Goal: Task Accomplishment & Management: Use online tool/utility

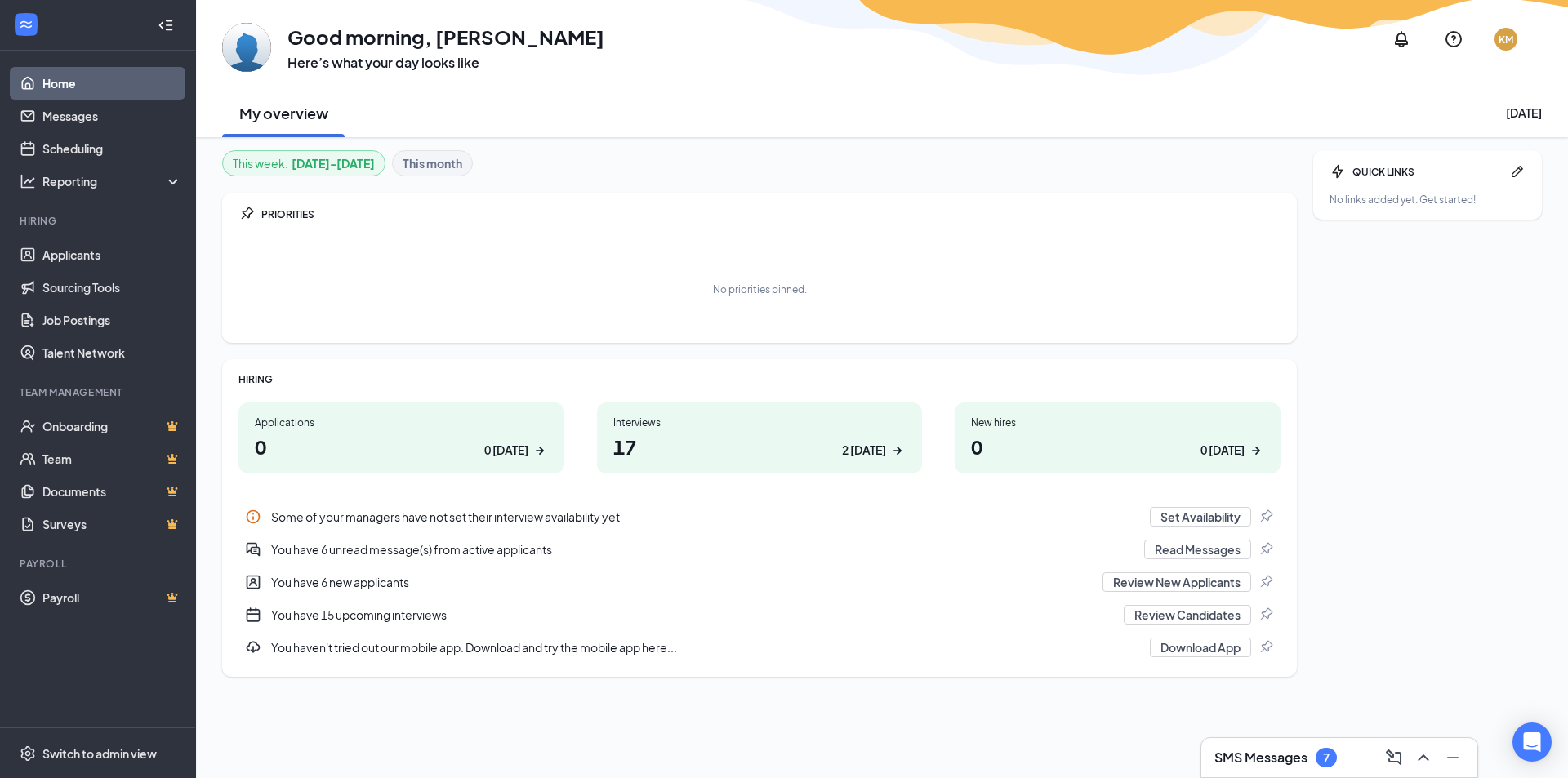
click at [47, 81] on link "Home" at bounding box center [113, 83] width 140 height 32
click at [52, 157] on link "Scheduling" at bounding box center [113, 148] width 140 height 32
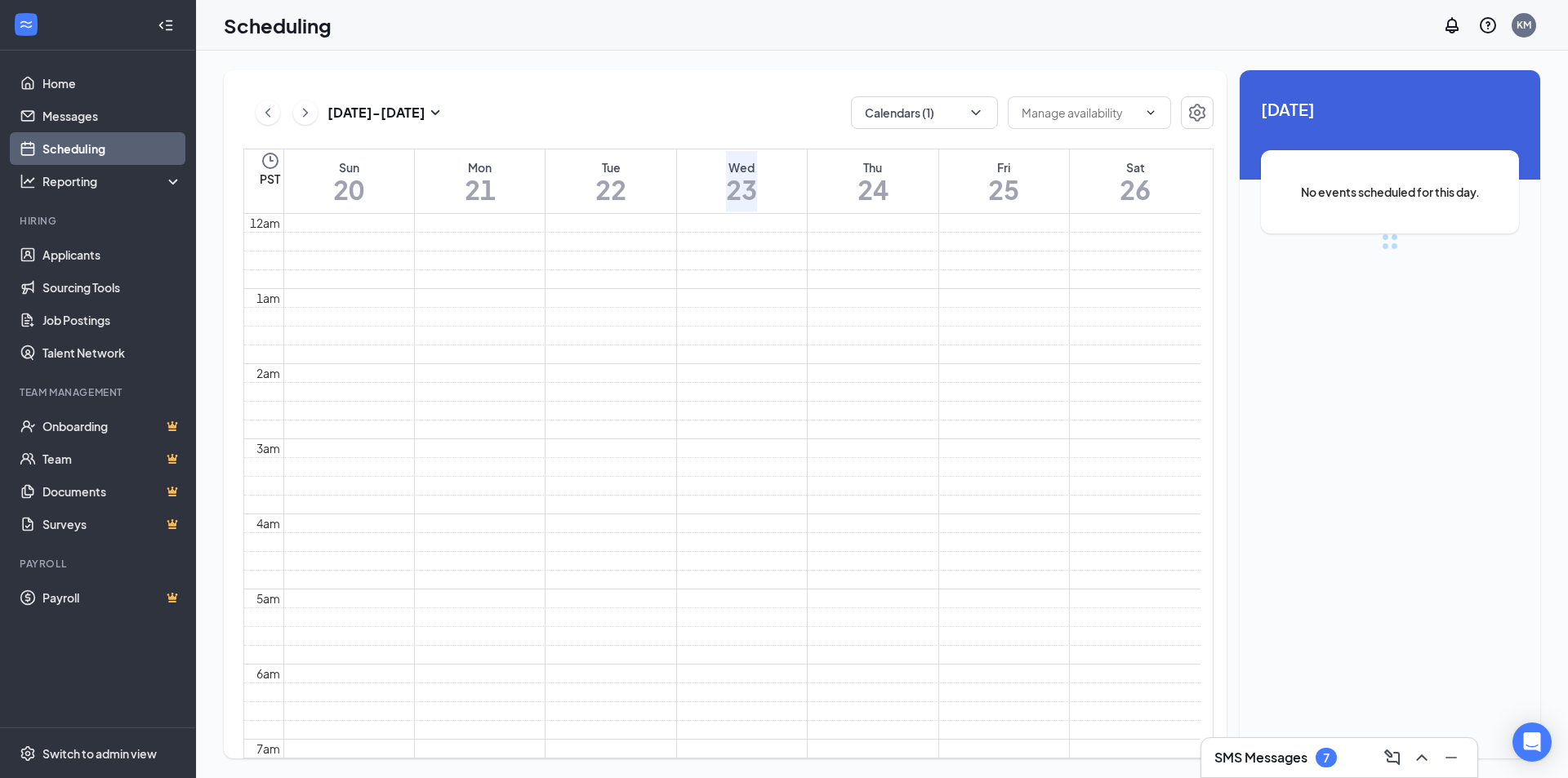
scroll to position [576, 0]
click at [1317, 759] on div "7" at bounding box center [1326, 757] width 21 height 19
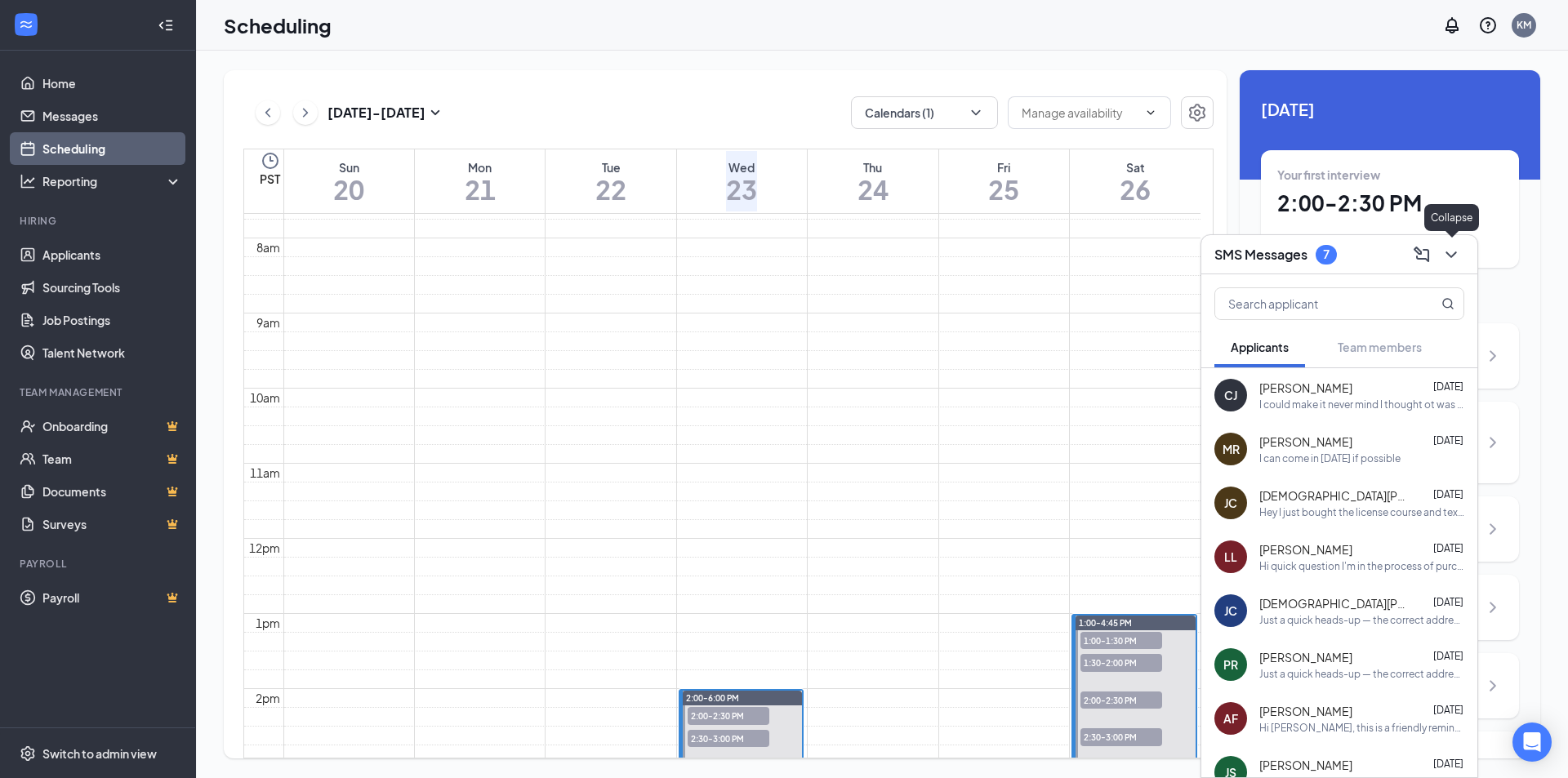
click at [1441, 258] on icon "ChevronDown" at bounding box center [1451, 254] width 19 height 19
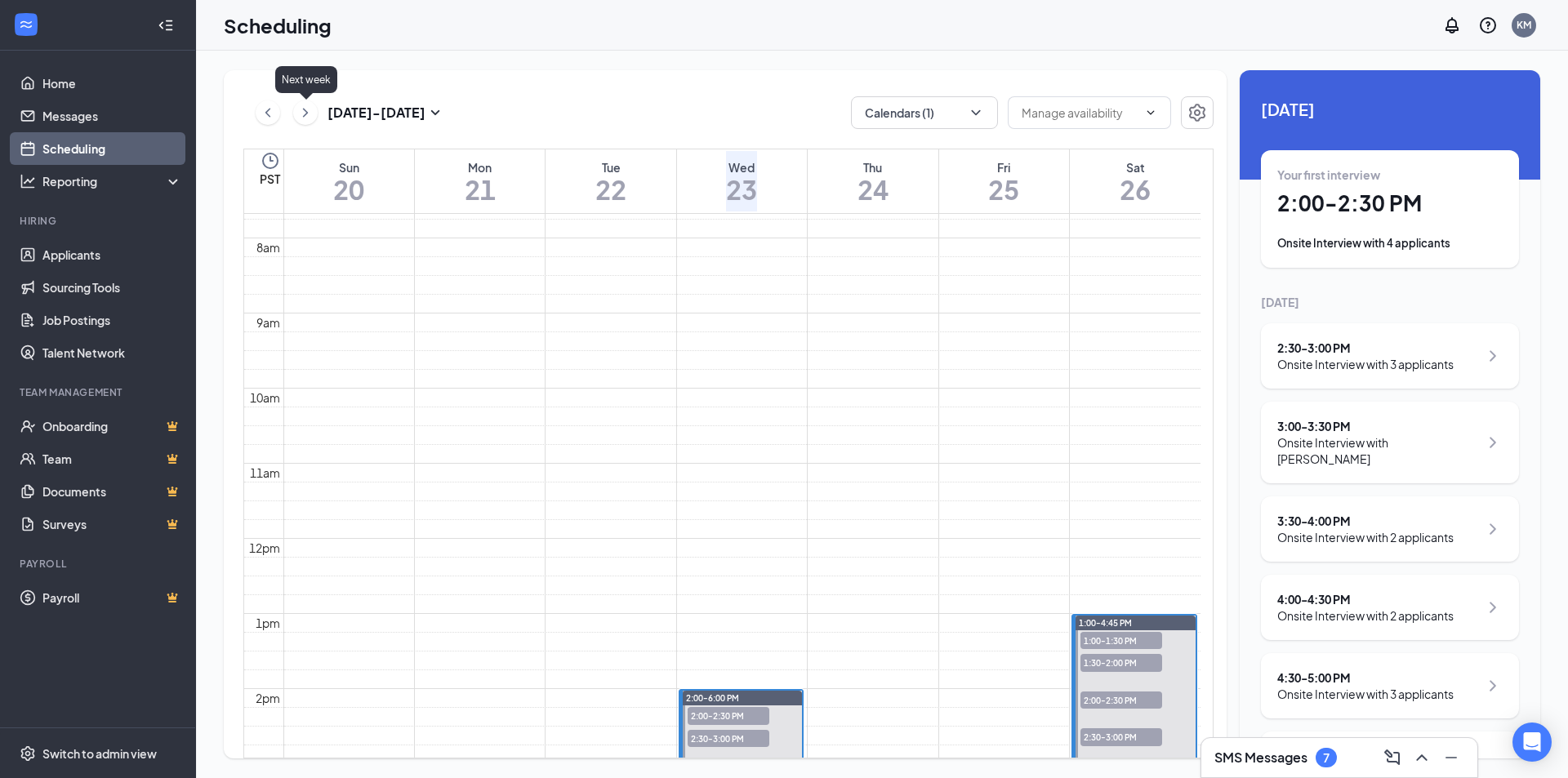
click at [310, 119] on icon "ChevronRight" at bounding box center [305, 113] width 17 height 19
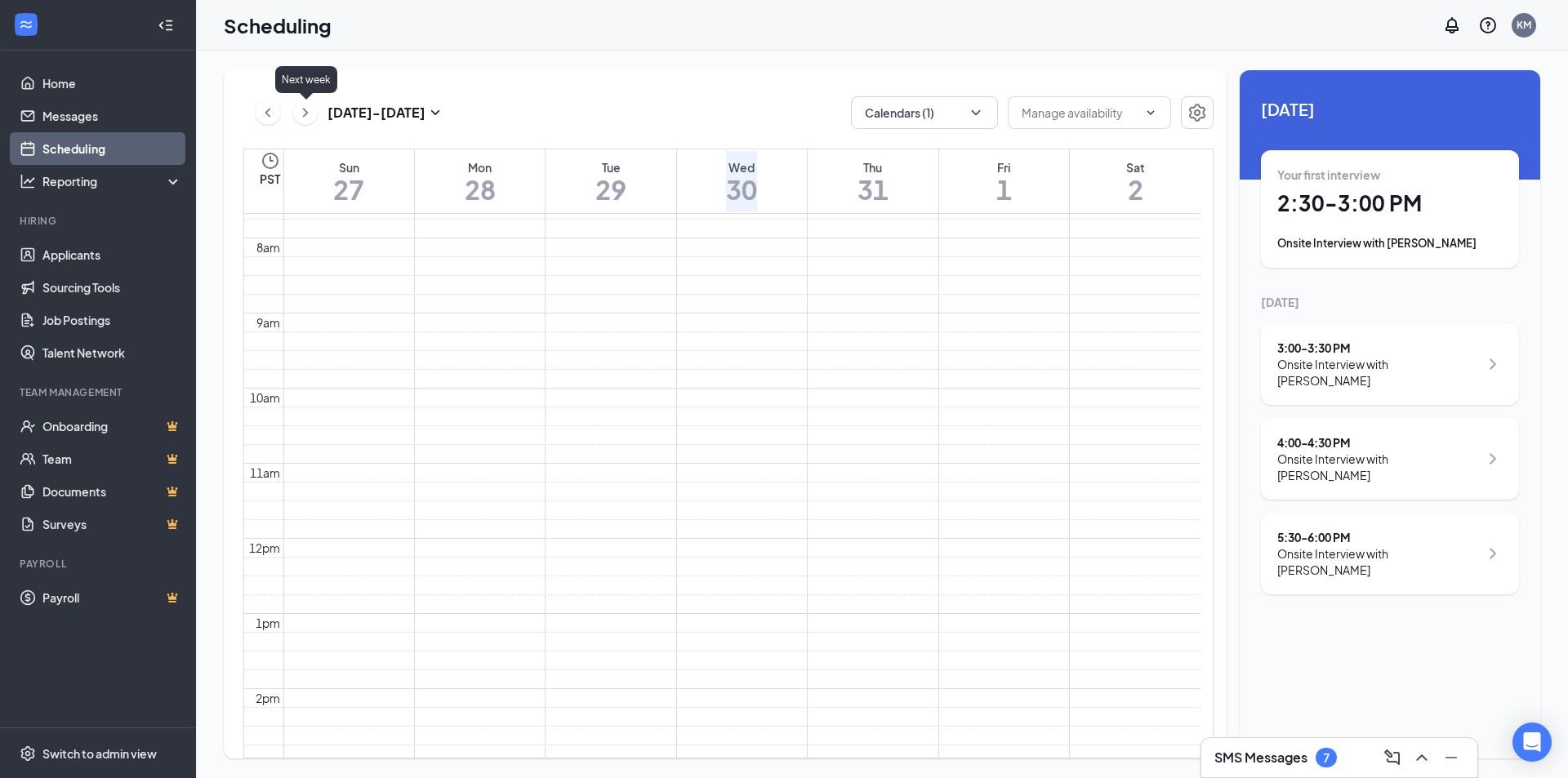
click at [310, 119] on icon "ChevronRight" at bounding box center [305, 113] width 17 height 19
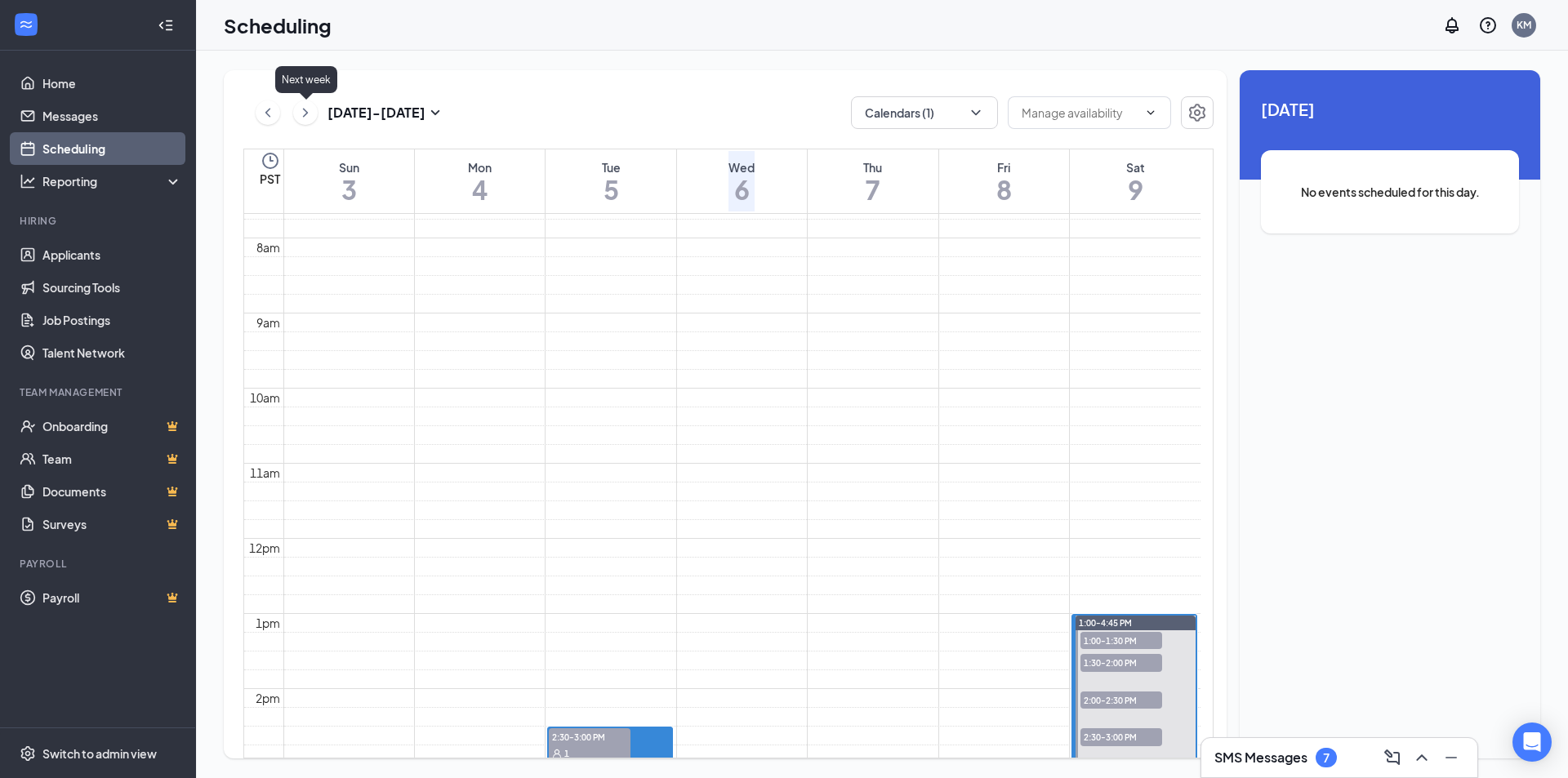
click at [310, 119] on icon "ChevronRight" at bounding box center [305, 113] width 17 height 19
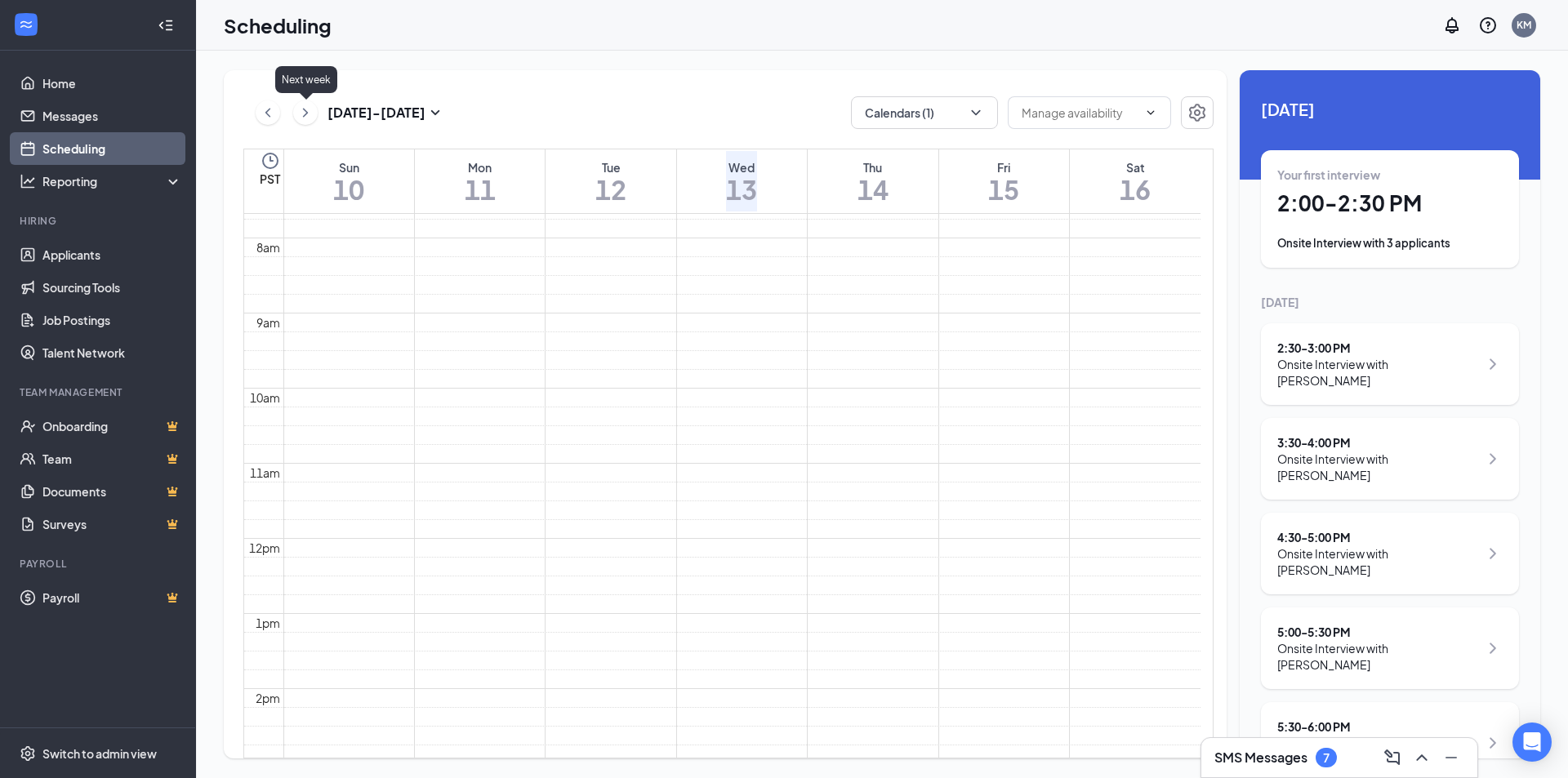
click at [310, 119] on icon "ChevronRight" at bounding box center [305, 113] width 17 height 19
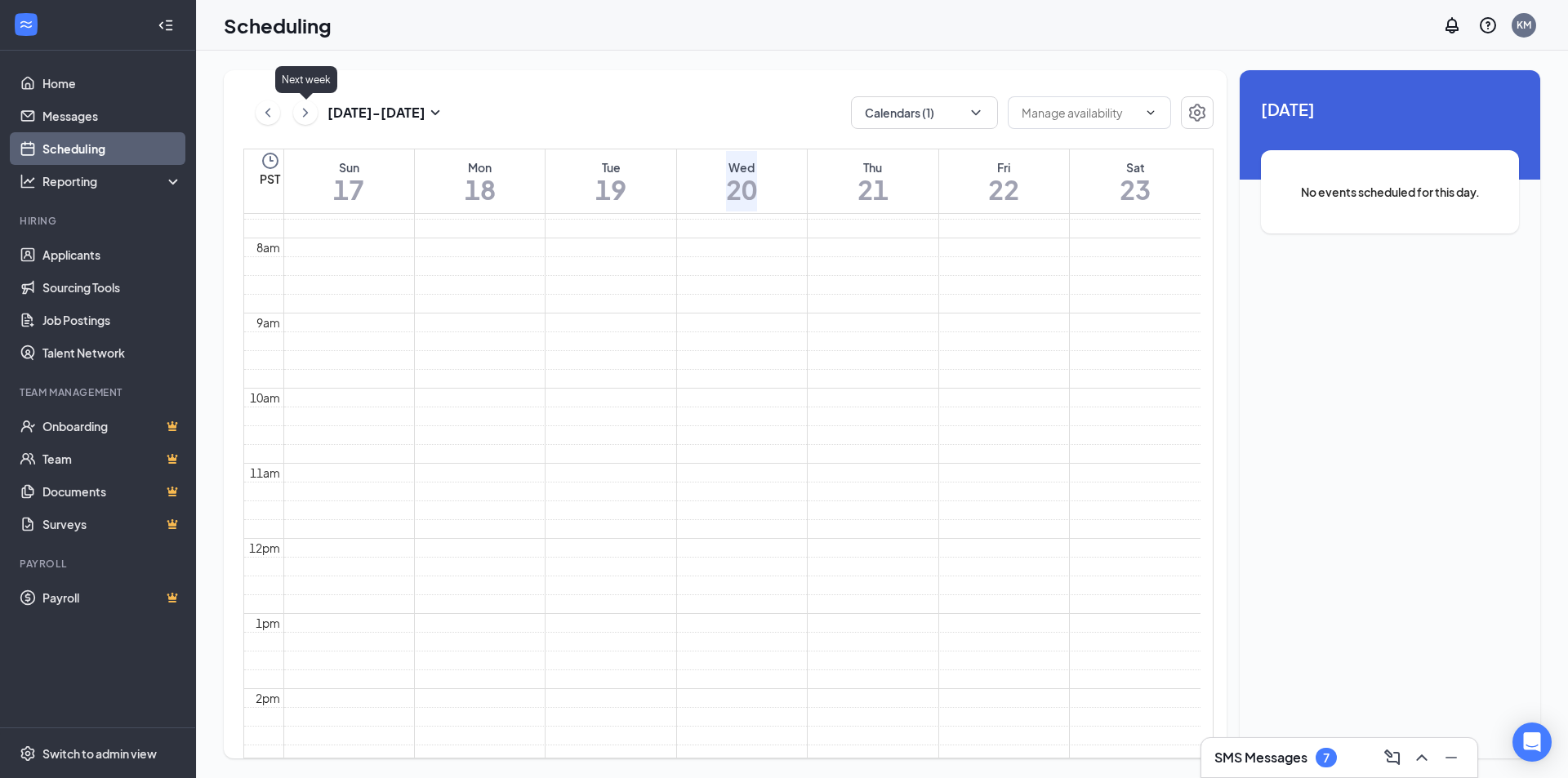
click at [310, 119] on icon "ChevronRight" at bounding box center [305, 113] width 17 height 19
click at [368, 114] on h3 "Aug 31 - Sep 6" at bounding box center [376, 113] width 98 height 18
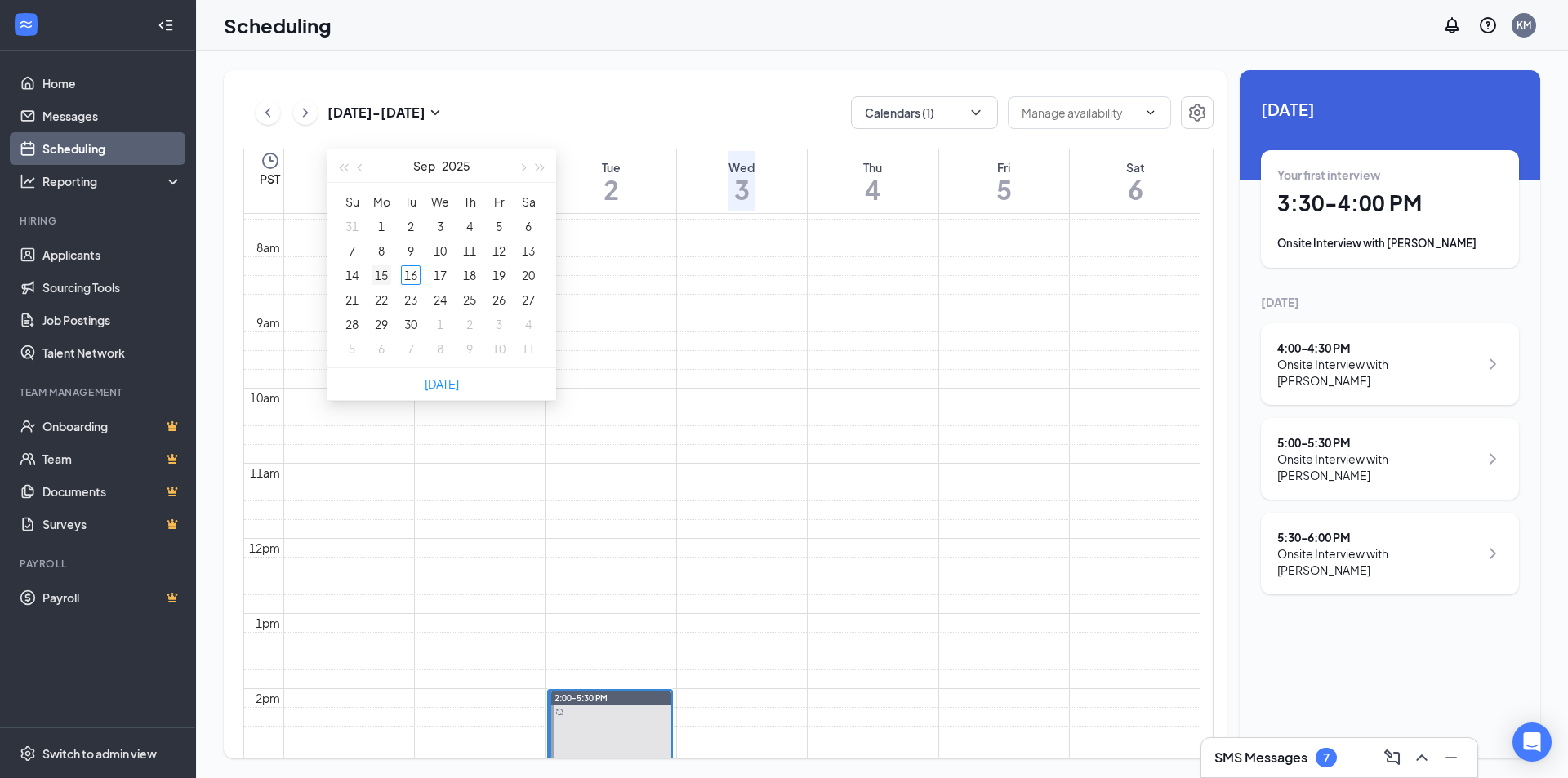
type input "2025-09-15"
click at [387, 276] on div "15" at bounding box center [381, 275] width 19 height 19
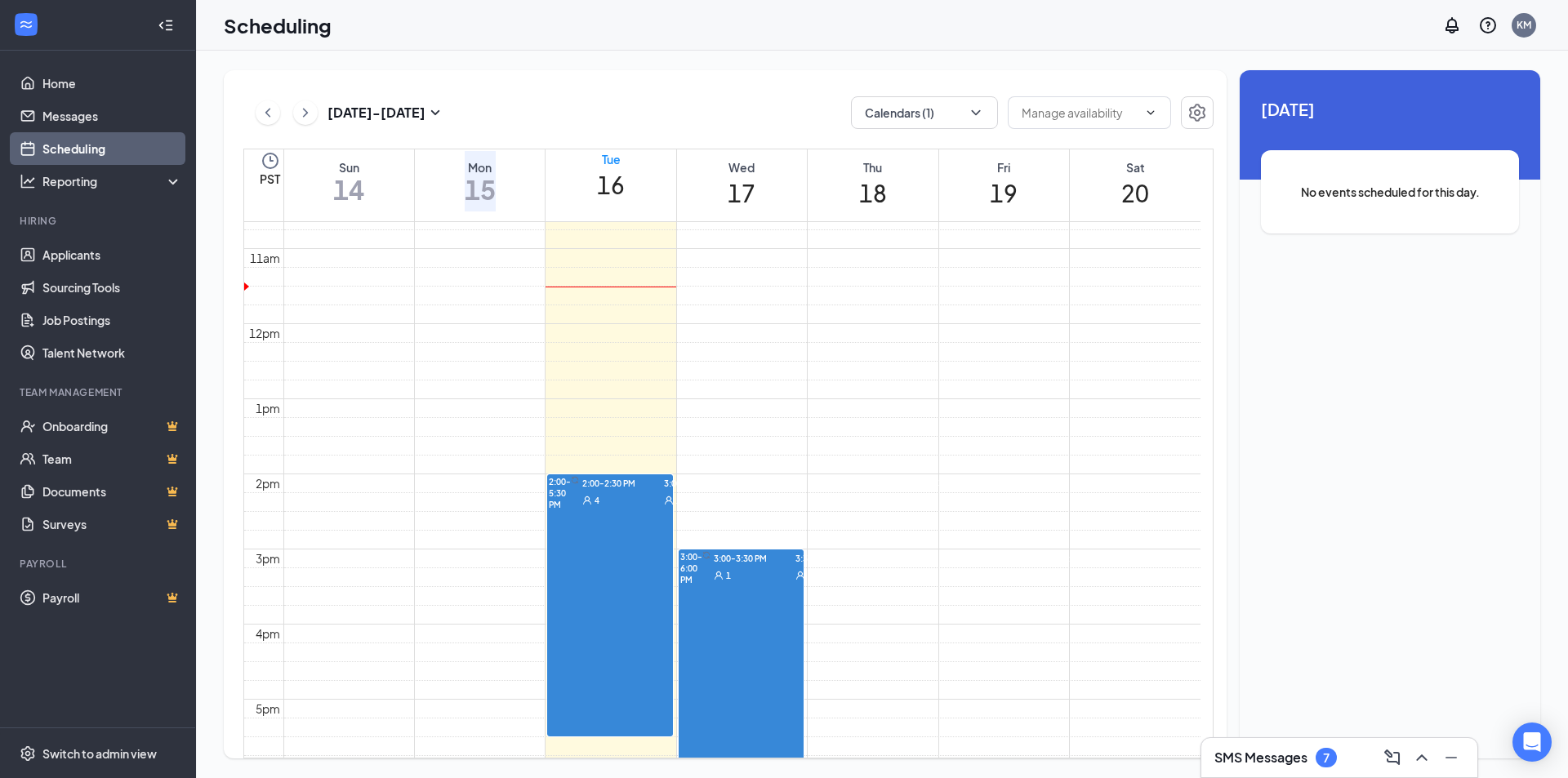
scroll to position [1011, 0]
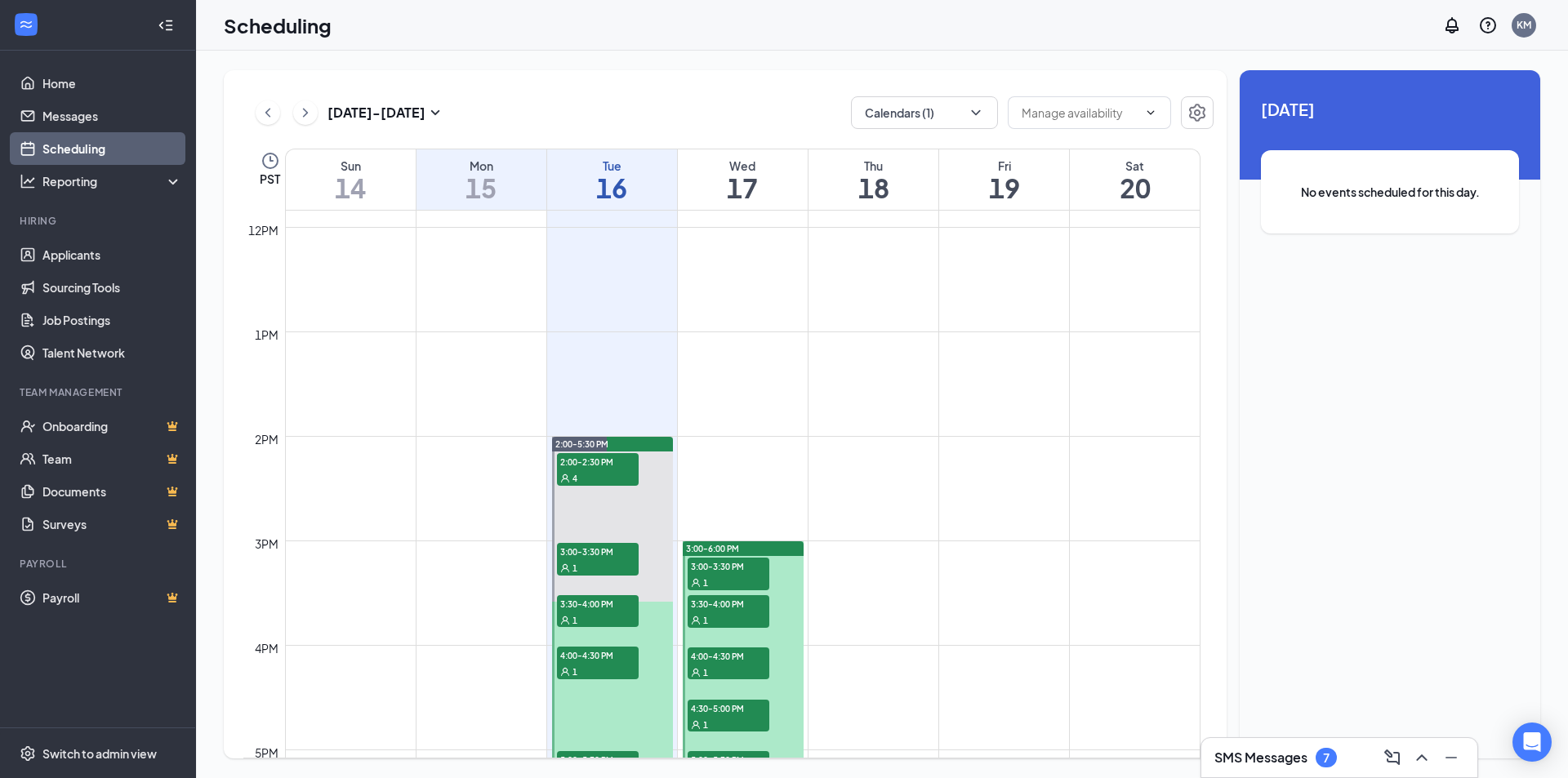
scroll to position [1455, 0]
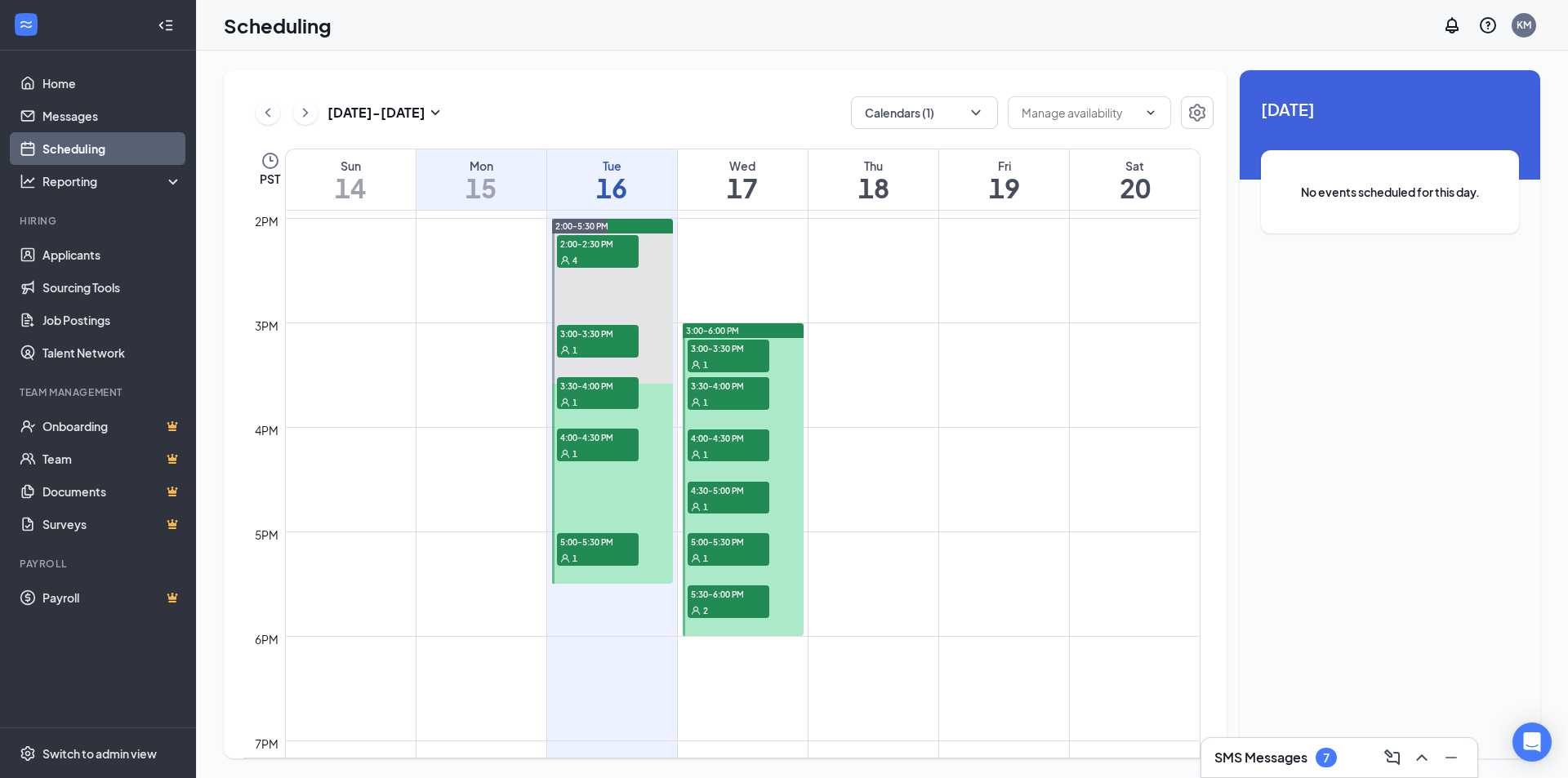
click at [593, 161] on div "Tue" at bounding box center [612, 165] width 129 height 17
